Goal: Check status: Check status

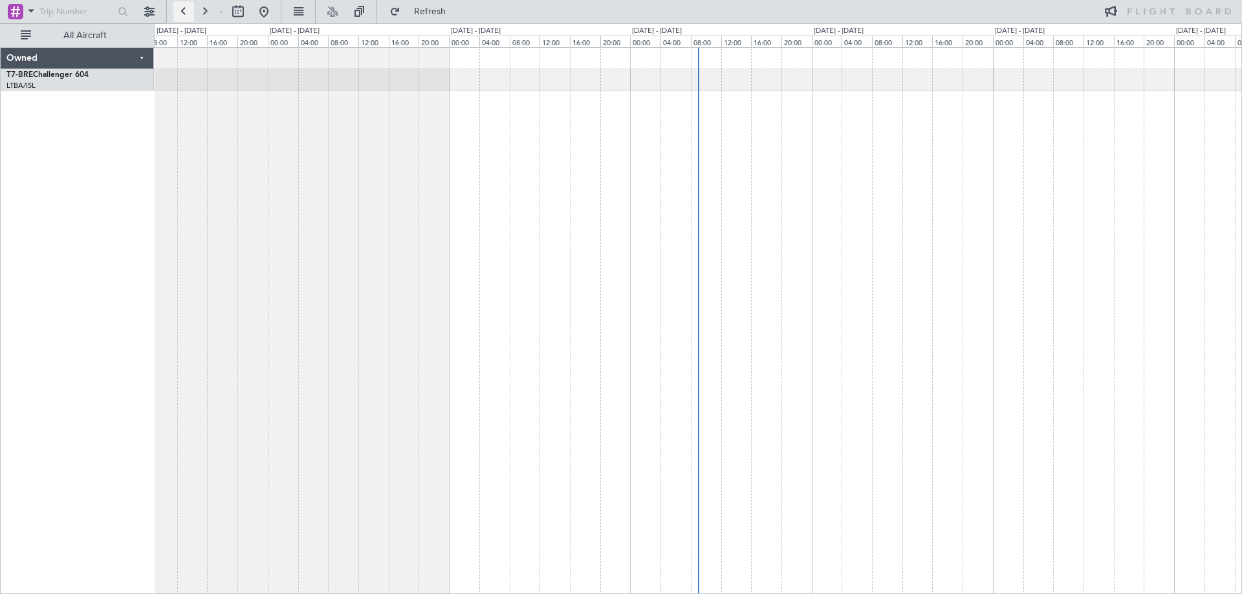
click at [185, 3] on button at bounding box center [183, 11] width 21 height 21
click at [185, 12] on button at bounding box center [183, 11] width 21 height 21
click at [184, 14] on button at bounding box center [183, 11] width 21 height 21
click at [191, 9] on button at bounding box center [183, 11] width 21 height 21
click at [181, 15] on button at bounding box center [183, 11] width 21 height 21
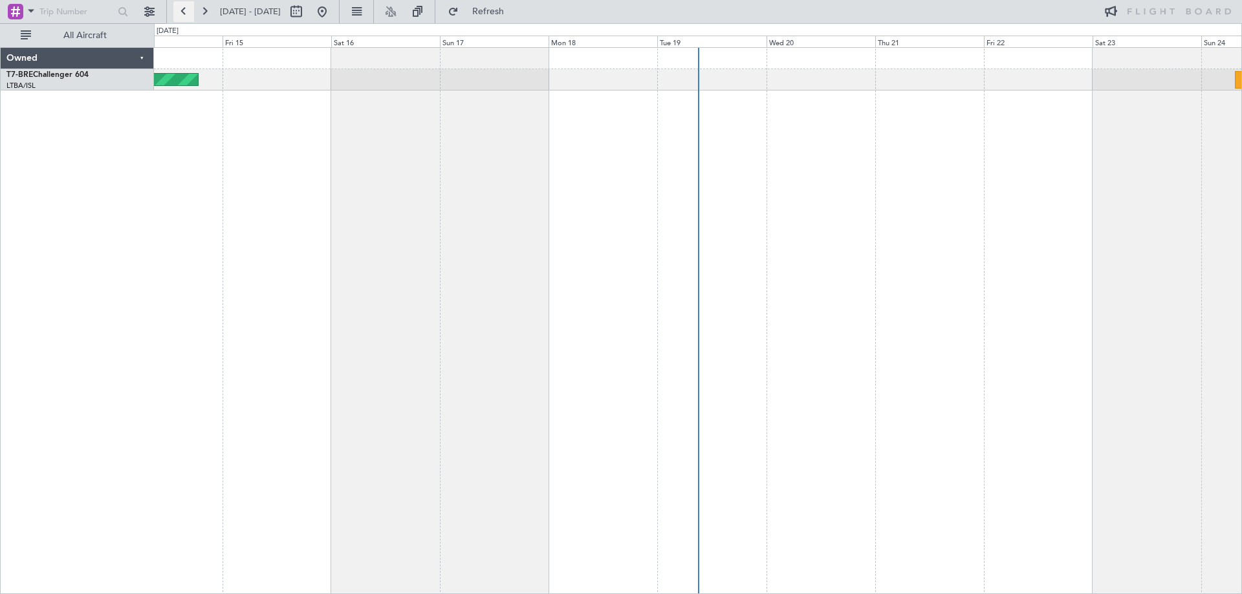
click at [182, 21] on button at bounding box center [183, 11] width 21 height 21
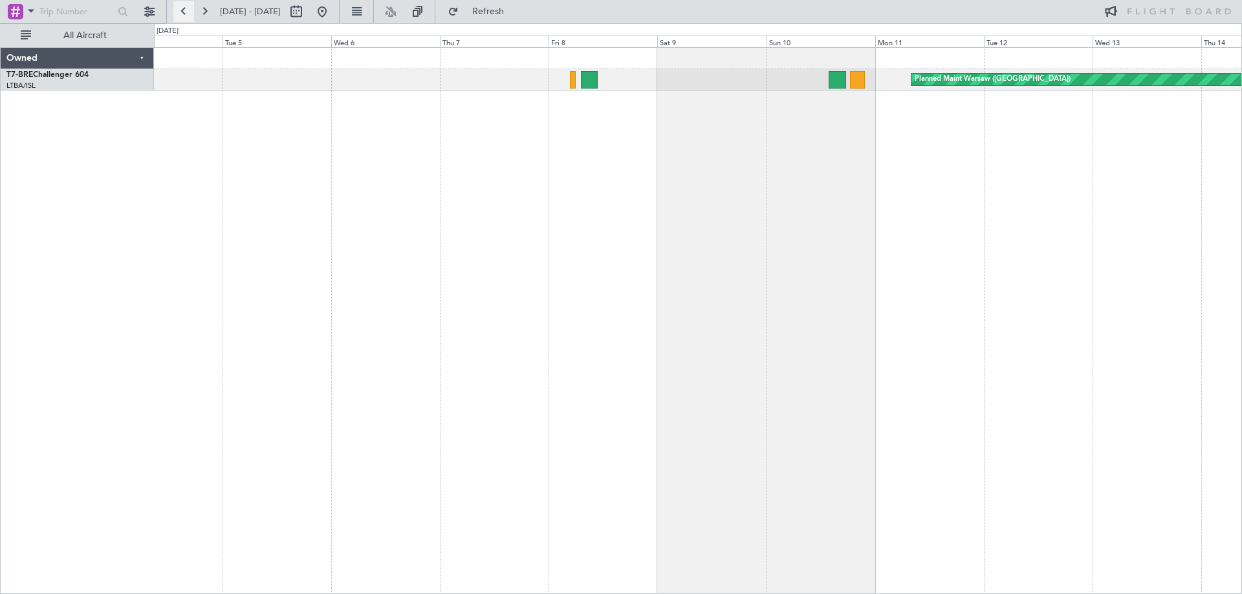
click at [182, 21] on button at bounding box center [183, 11] width 21 height 21
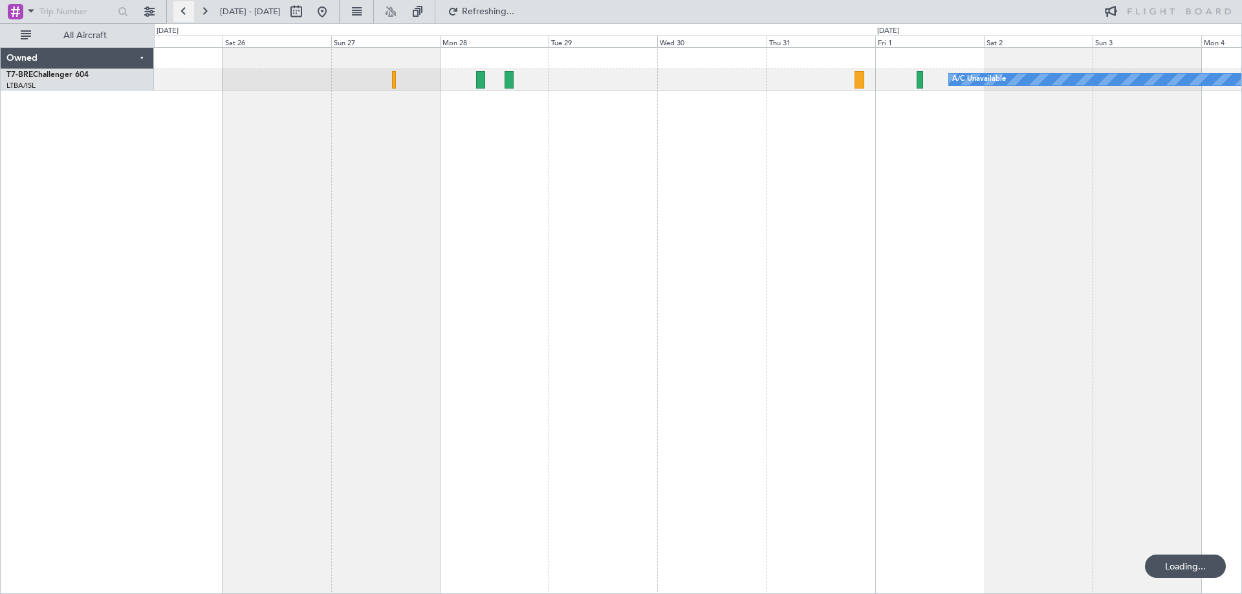
click at [182, 21] on button at bounding box center [183, 11] width 21 height 21
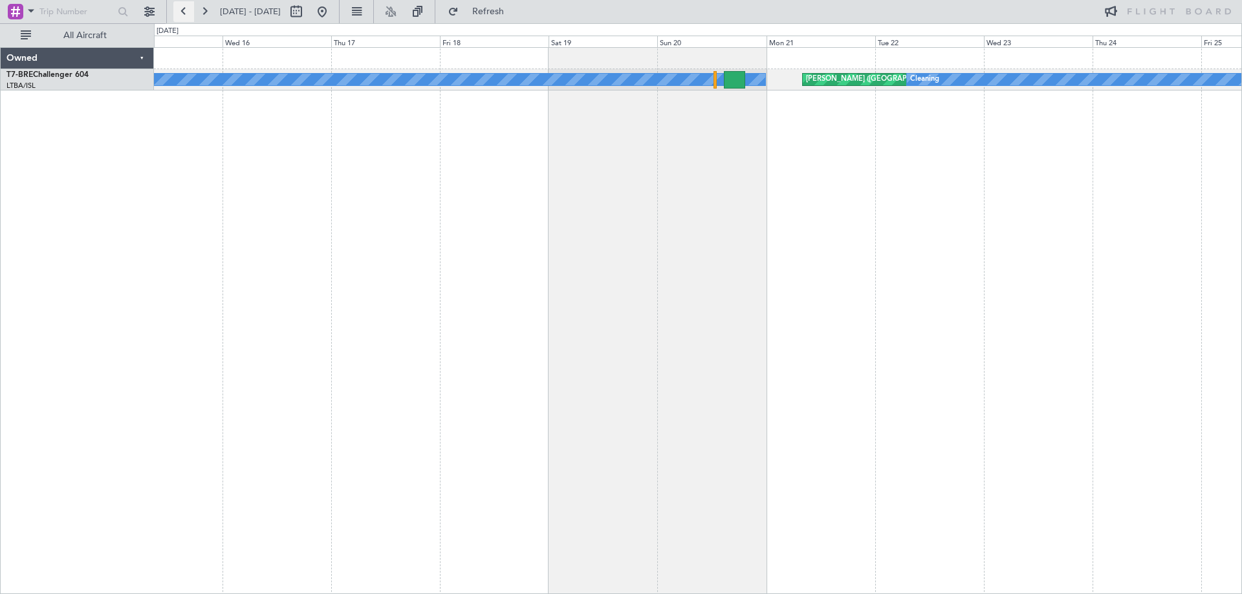
click at [189, 18] on button at bounding box center [183, 11] width 21 height 21
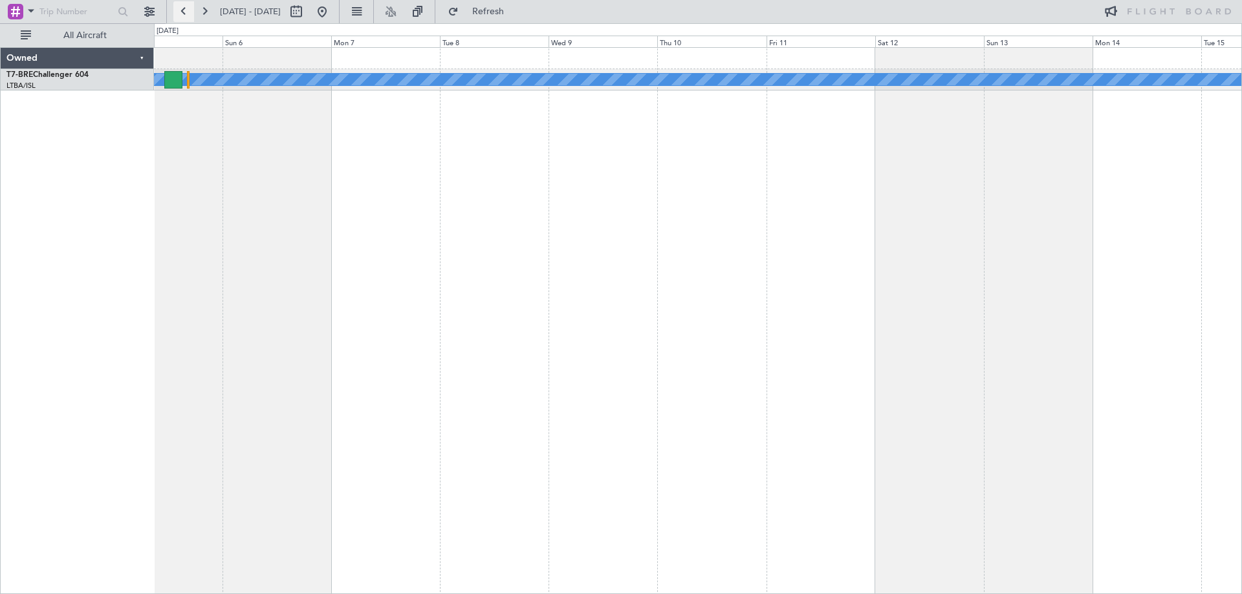
click at [191, 19] on button at bounding box center [183, 11] width 21 height 21
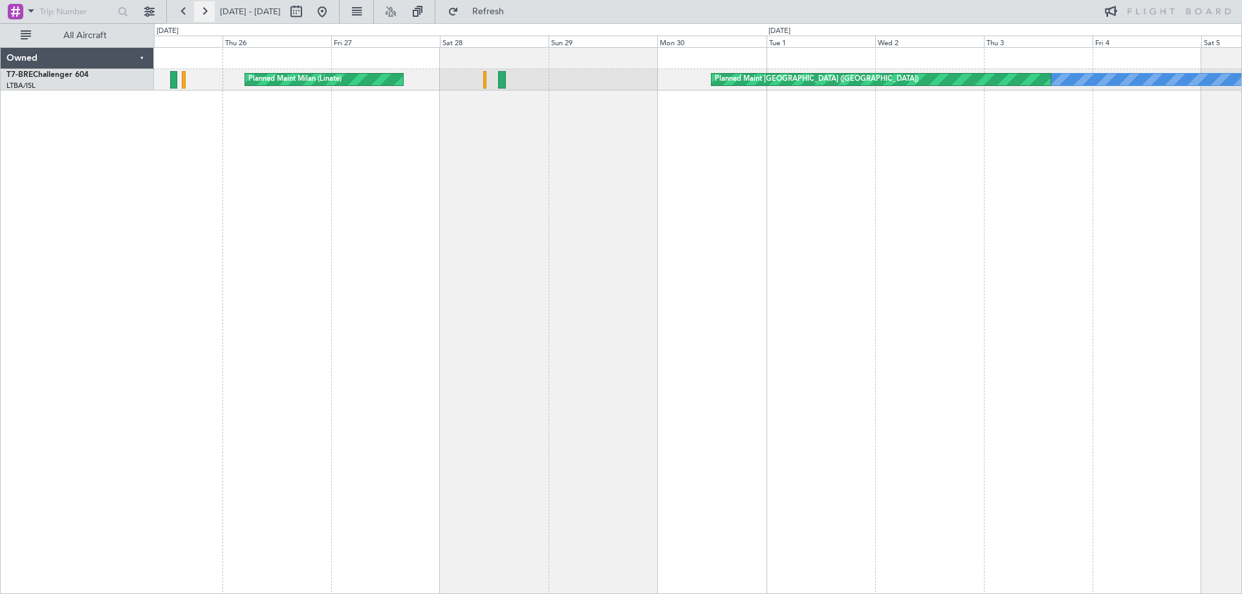
click at [204, 16] on button at bounding box center [204, 11] width 21 height 21
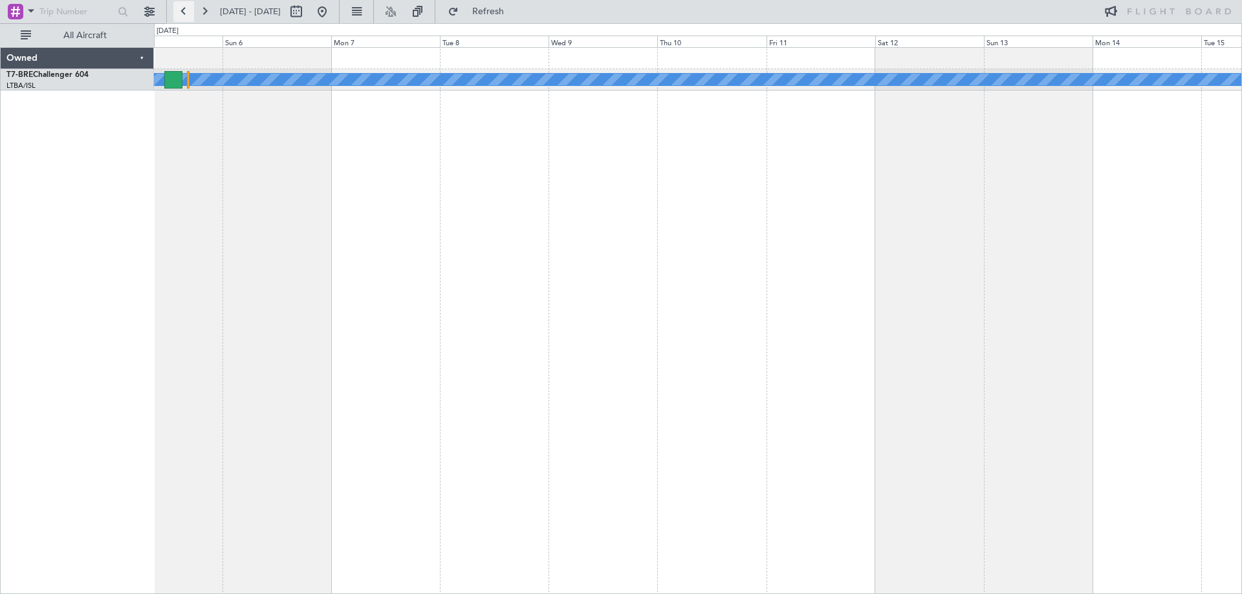
click at [184, 10] on button at bounding box center [183, 11] width 21 height 21
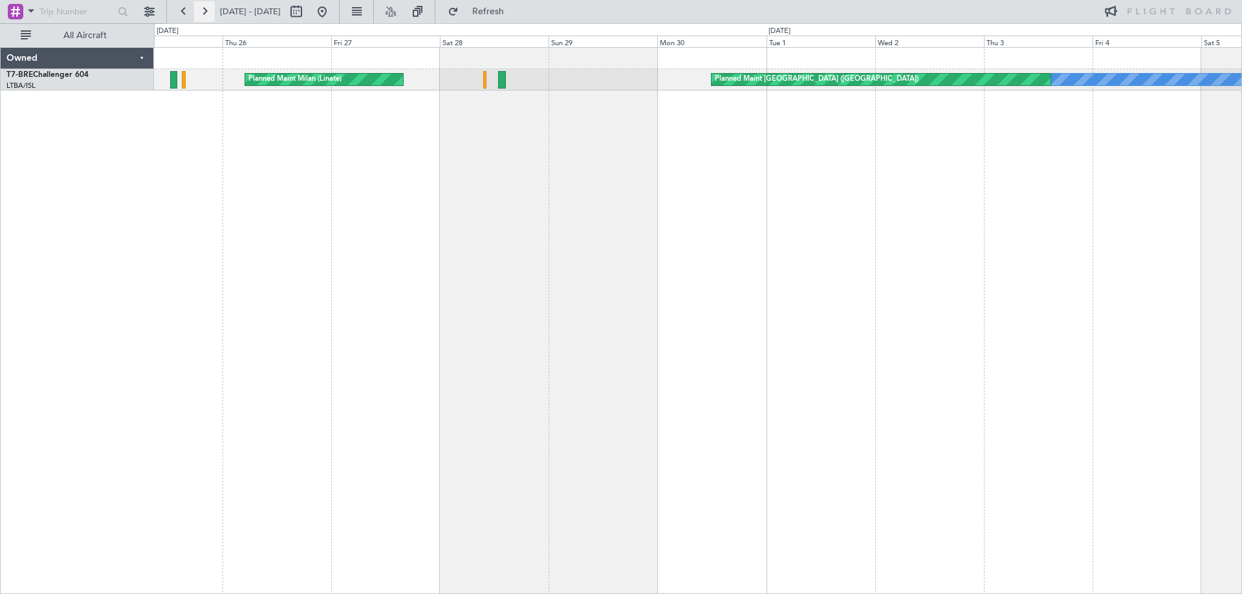
click at [203, 7] on button at bounding box center [204, 11] width 21 height 21
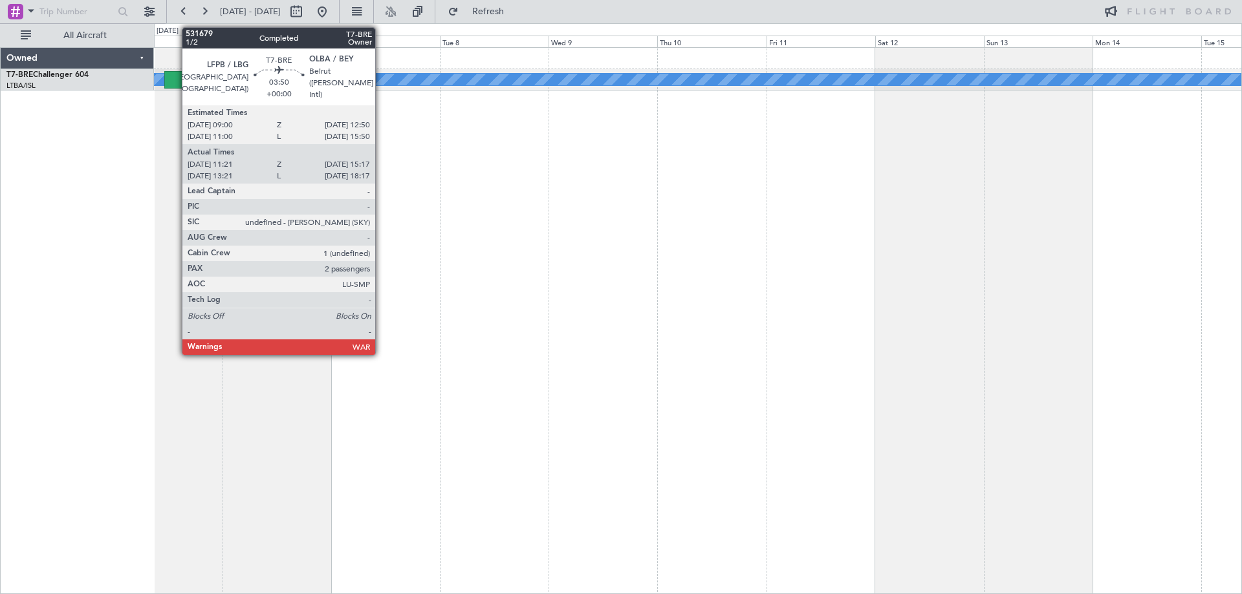
click at [175, 75] on div at bounding box center [173, 79] width 18 height 17
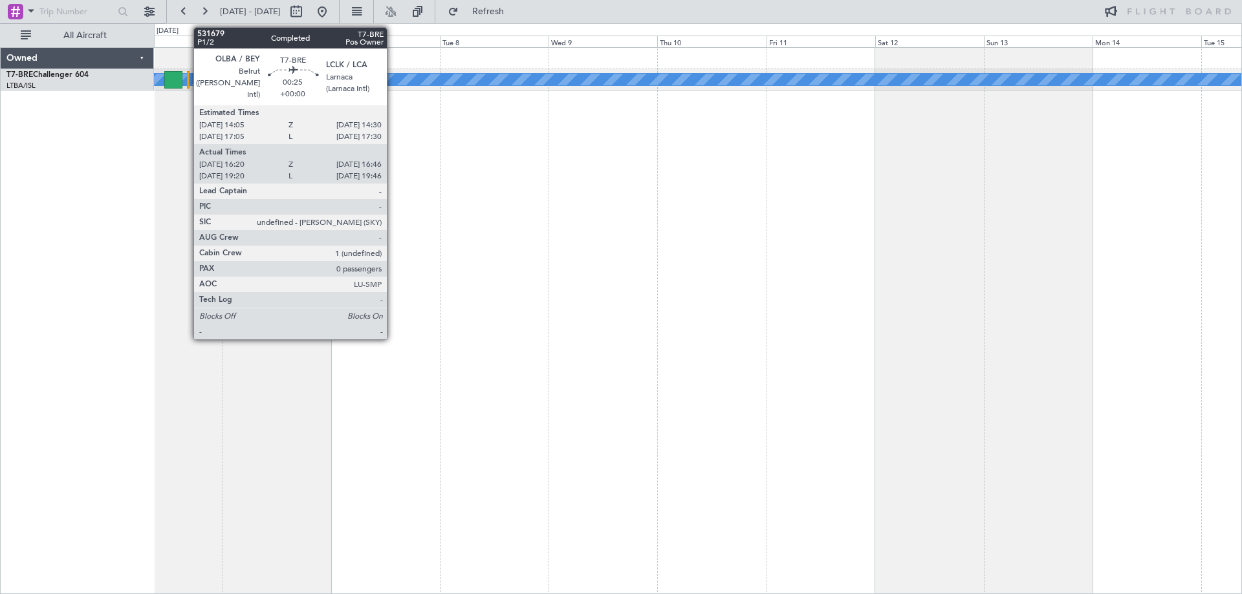
click at [187, 80] on div at bounding box center [188, 79] width 3 height 17
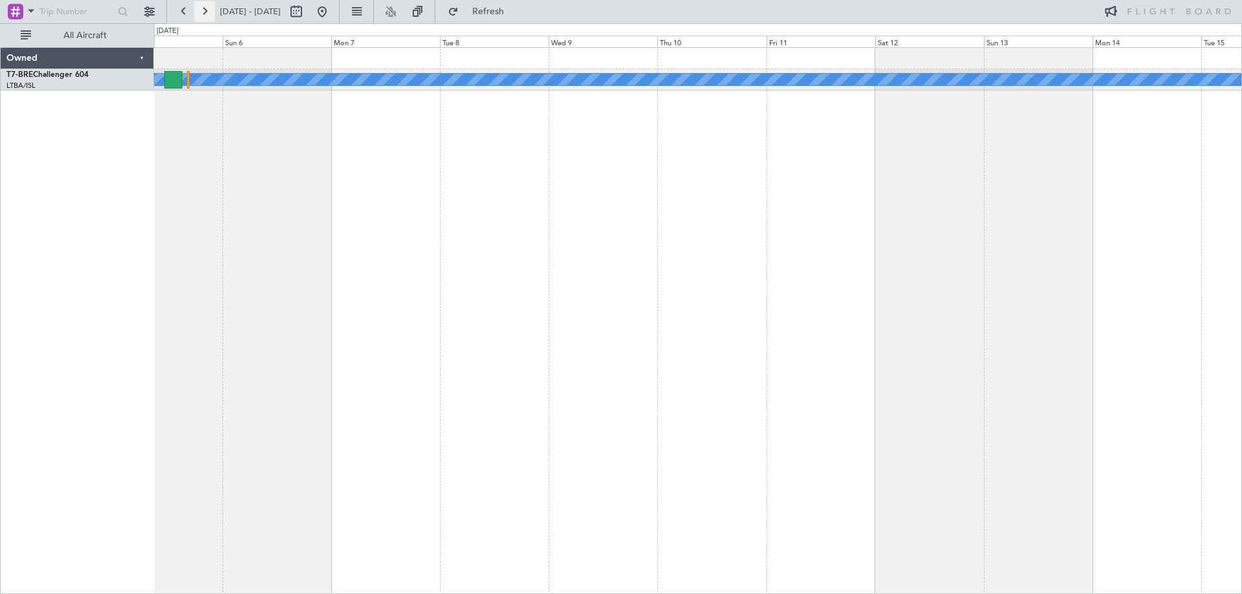
click at [203, 16] on button at bounding box center [204, 11] width 21 height 21
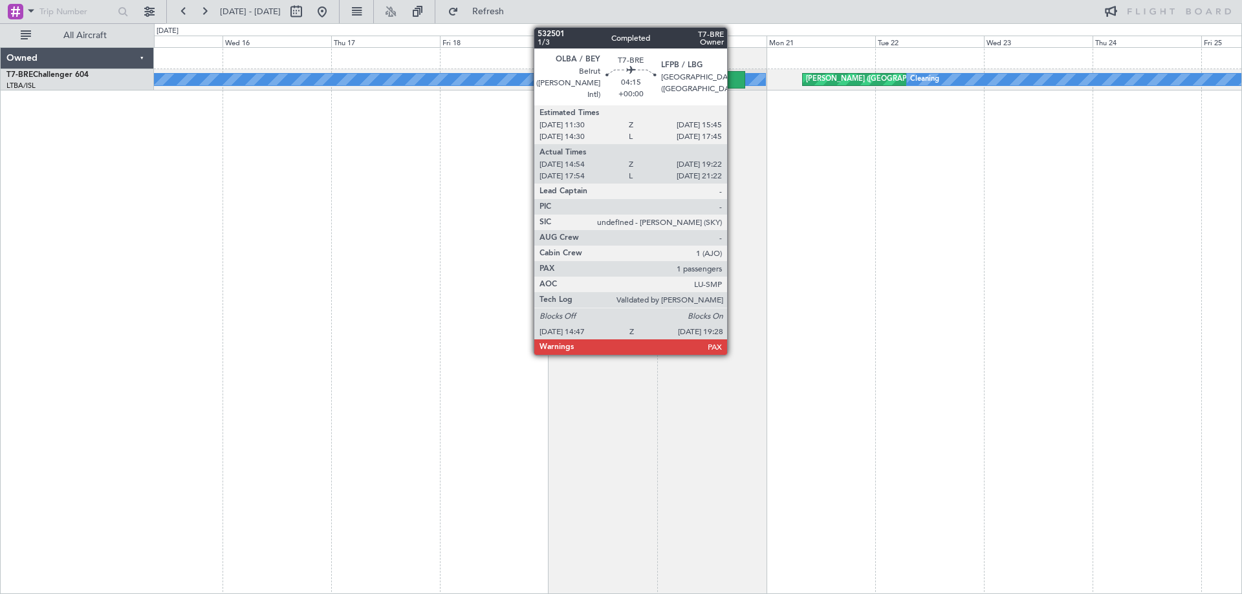
click at [733, 78] on div at bounding box center [734, 79] width 21 height 17
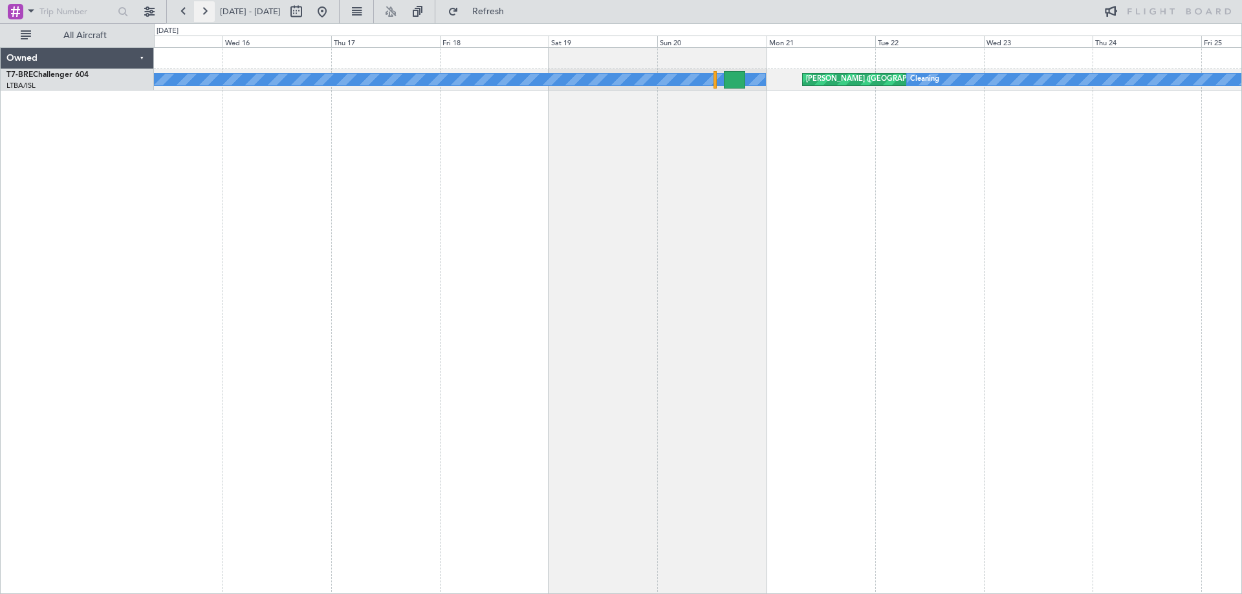
click at [212, 8] on button at bounding box center [204, 11] width 21 height 21
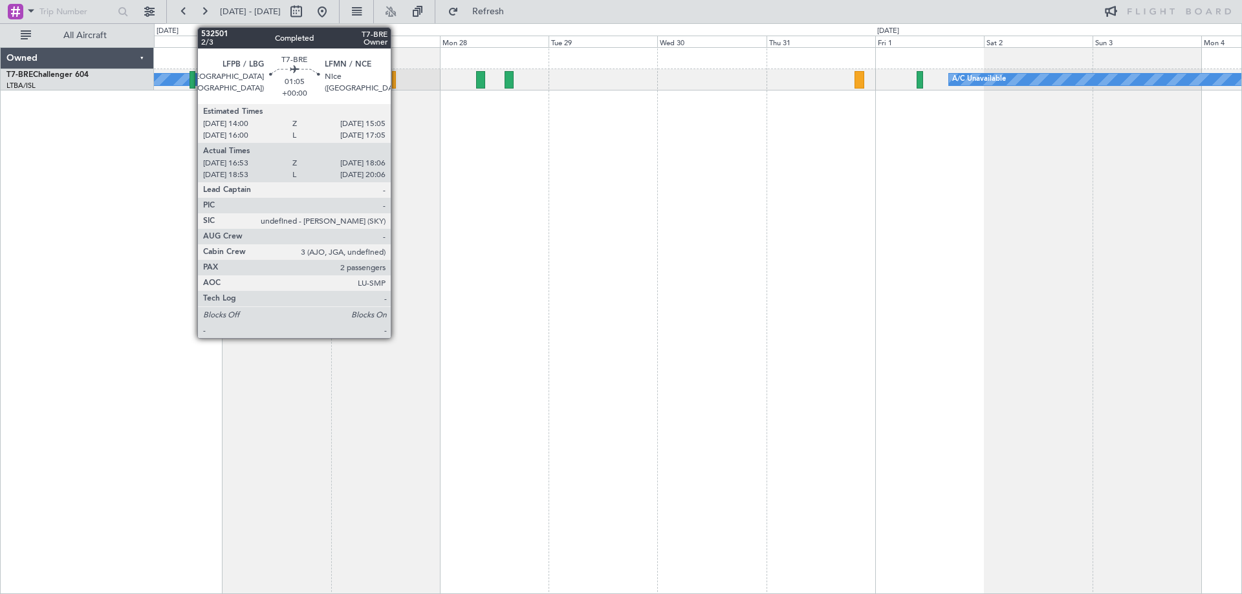
click at [191, 76] on div at bounding box center [193, 79] width 6 height 17
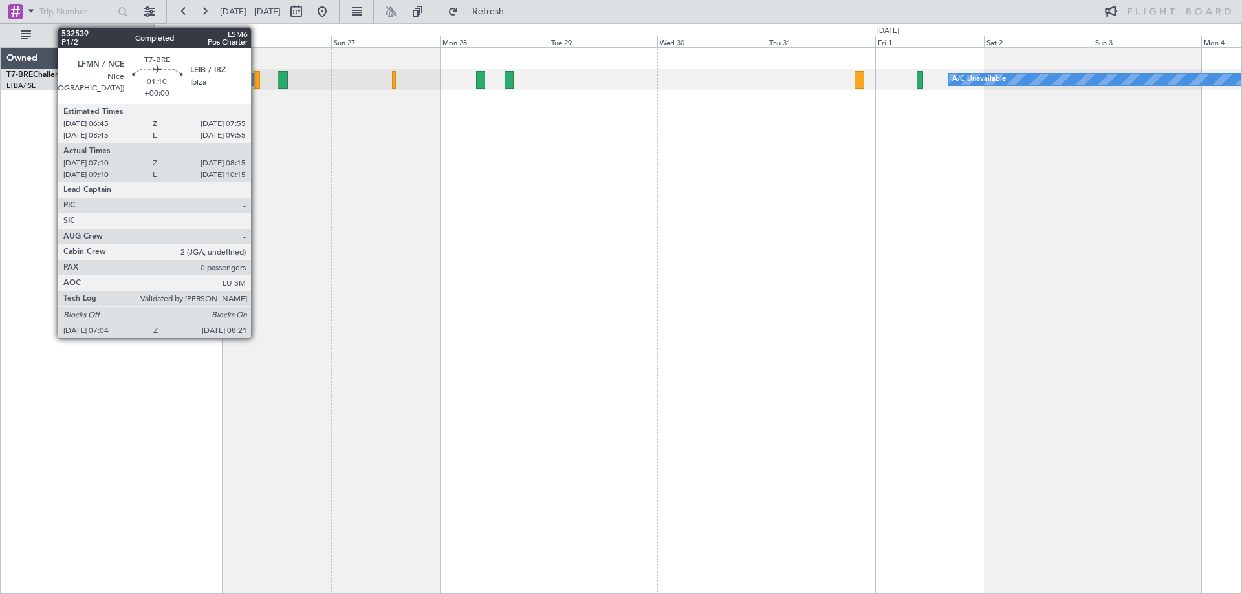
click at [257, 76] on div at bounding box center [257, 79] width 6 height 17
